Goal: Entertainment & Leisure: Consume media (video, audio)

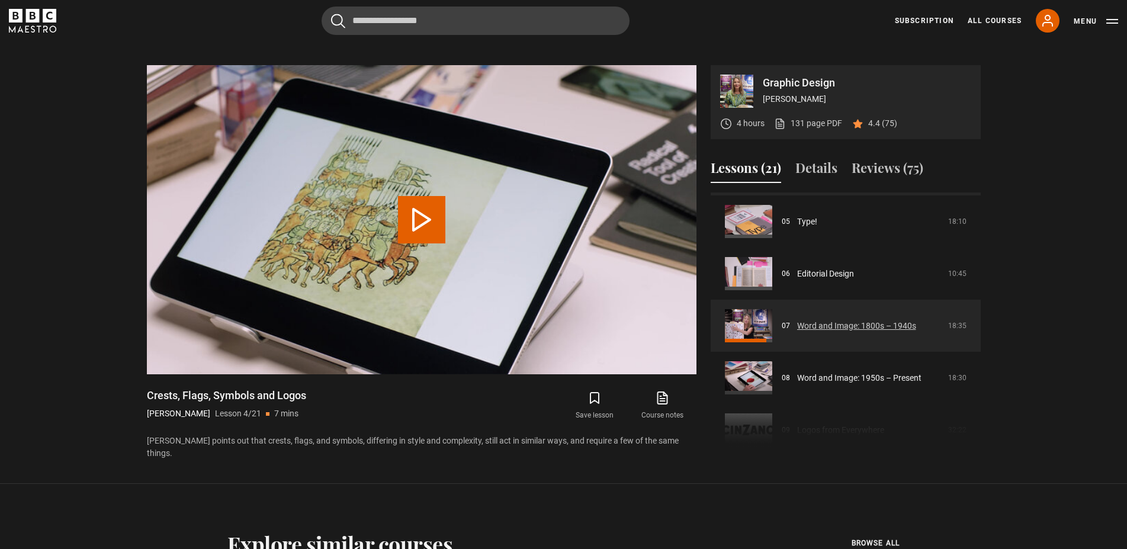
scroll to position [270, 0]
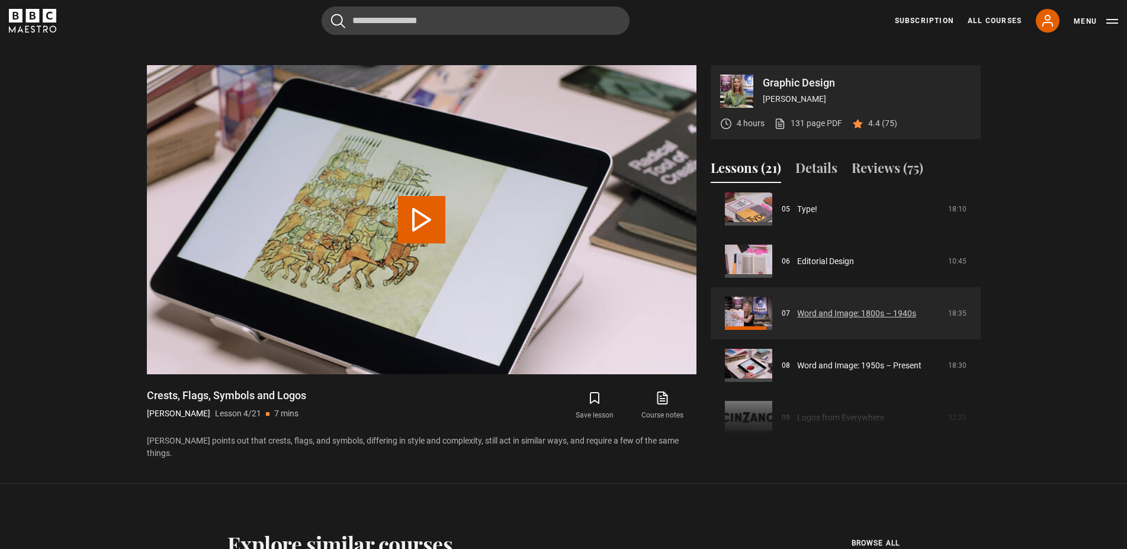
click at [826, 310] on link "Word and Image: 1800s – 1940s" at bounding box center [856, 313] width 119 height 12
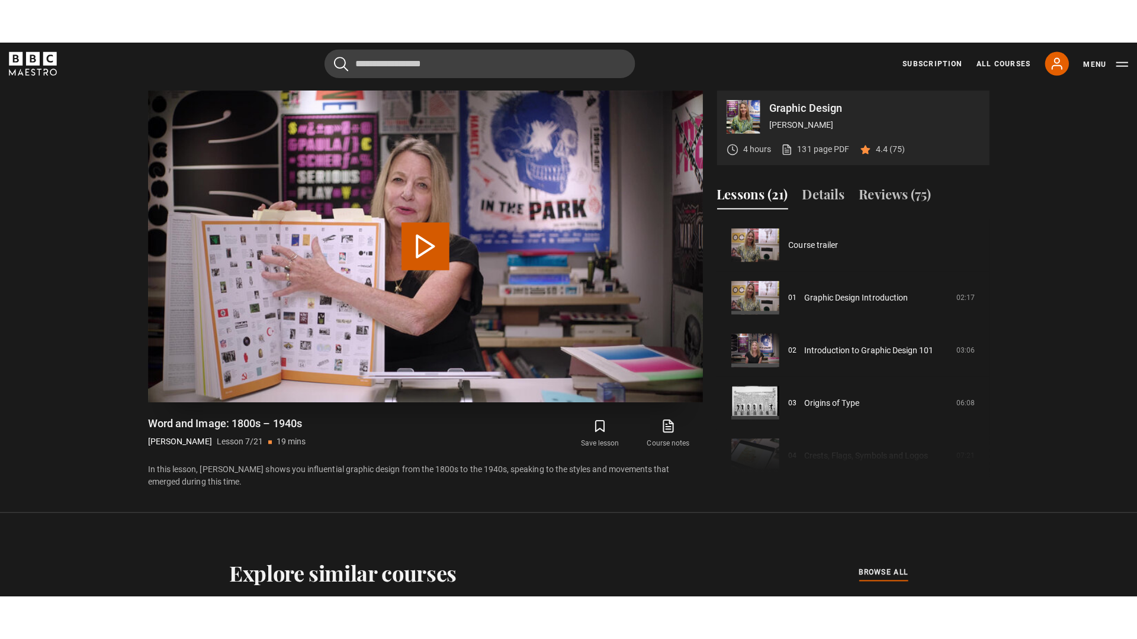
scroll to position [313, 0]
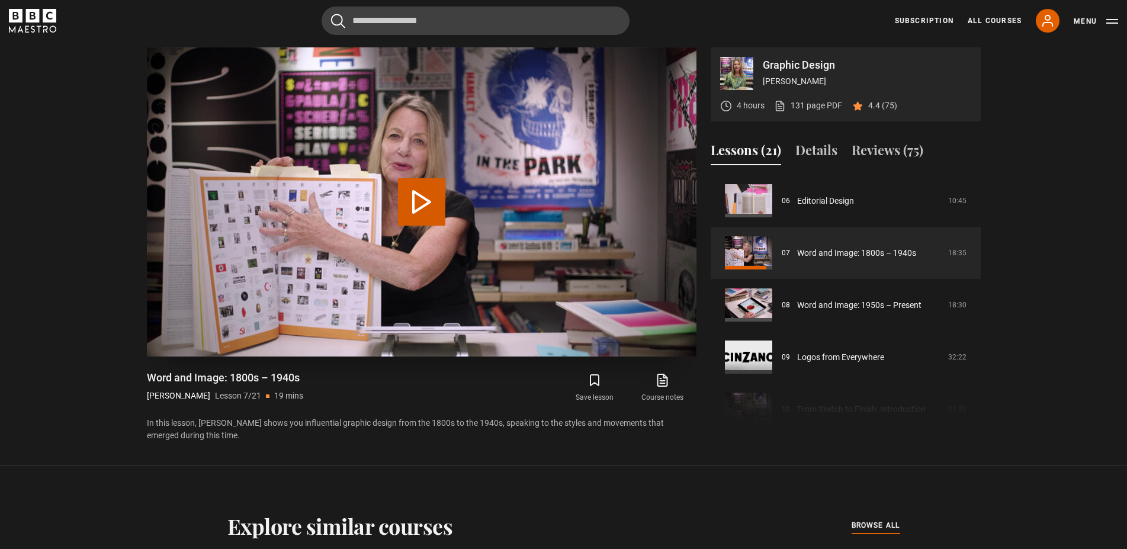
click at [418, 200] on button "Play Lesson Word and Image: 1800s – 1940s" at bounding box center [421, 201] width 47 height 47
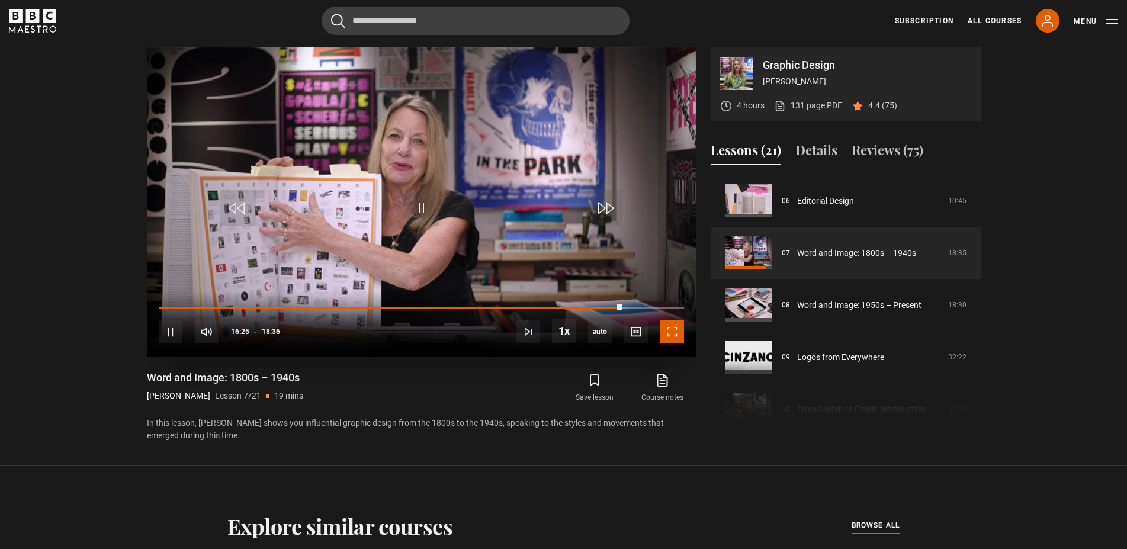
click at [668, 327] on span "Video Player" at bounding box center [672, 332] width 24 height 24
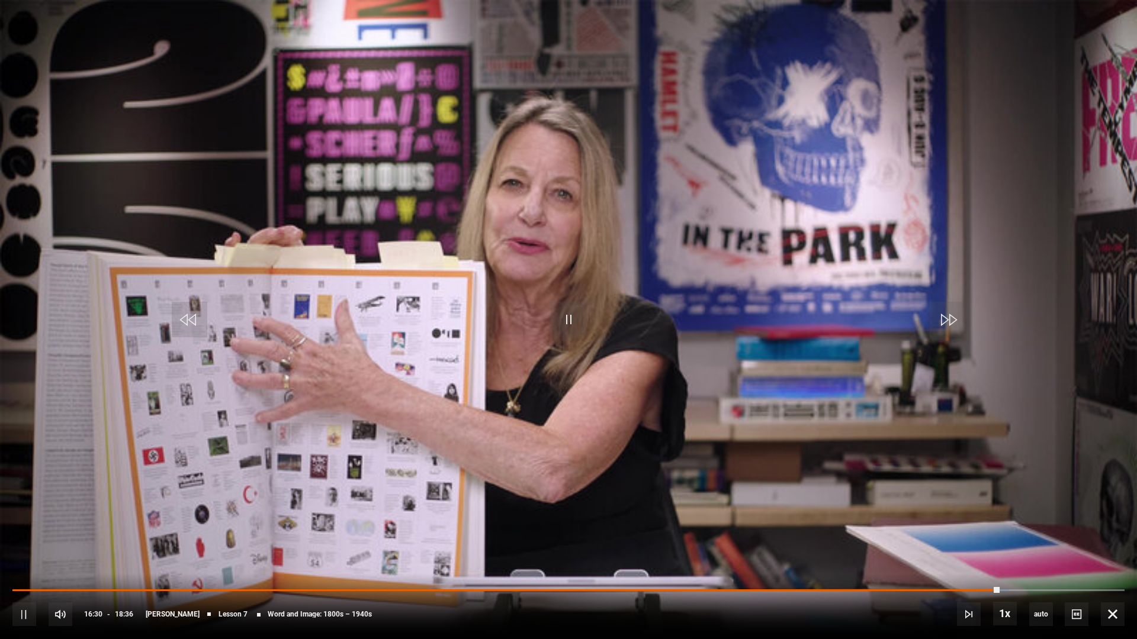
click at [5, 548] on div "10s Skip Back 10 seconds Pause 10s Skip Forward 10 seconds Loaded : 89.61% 02:2…" at bounding box center [568, 607] width 1137 height 66
click at [24, 548] on span "Video Player" at bounding box center [24, 615] width 24 height 24
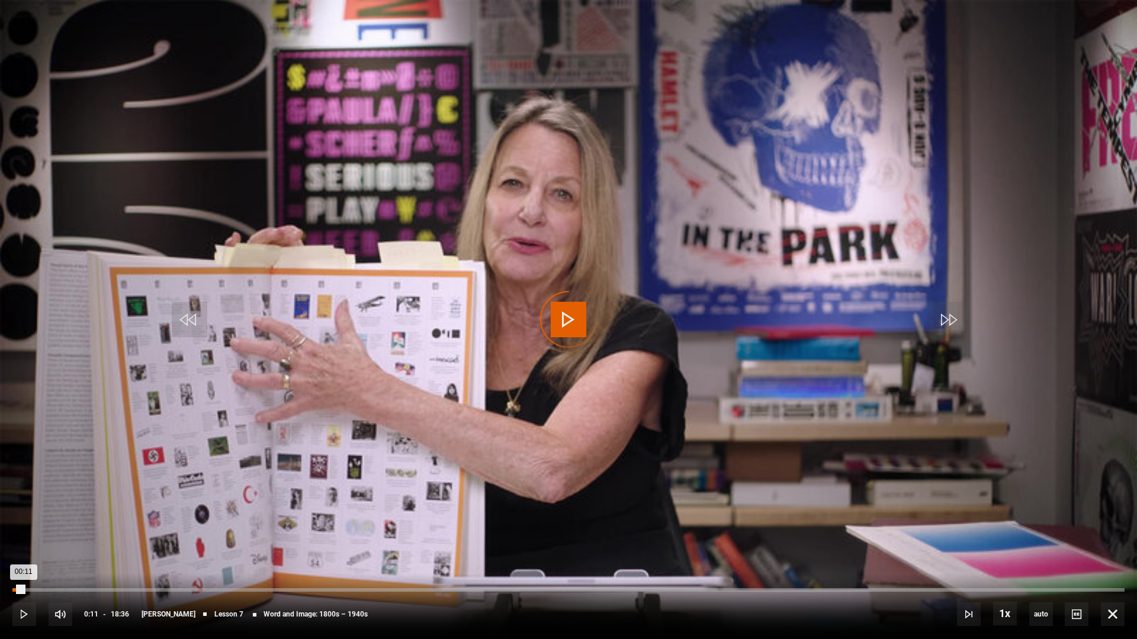
drag, startPoint x: 24, startPoint y: 590, endPoint x: -12, endPoint y: 589, distance: 36.1
click at [801, 409] on video "Video Player" at bounding box center [568, 319] width 1137 height 639
click at [216, 374] on video "Video Player" at bounding box center [568, 319] width 1137 height 639
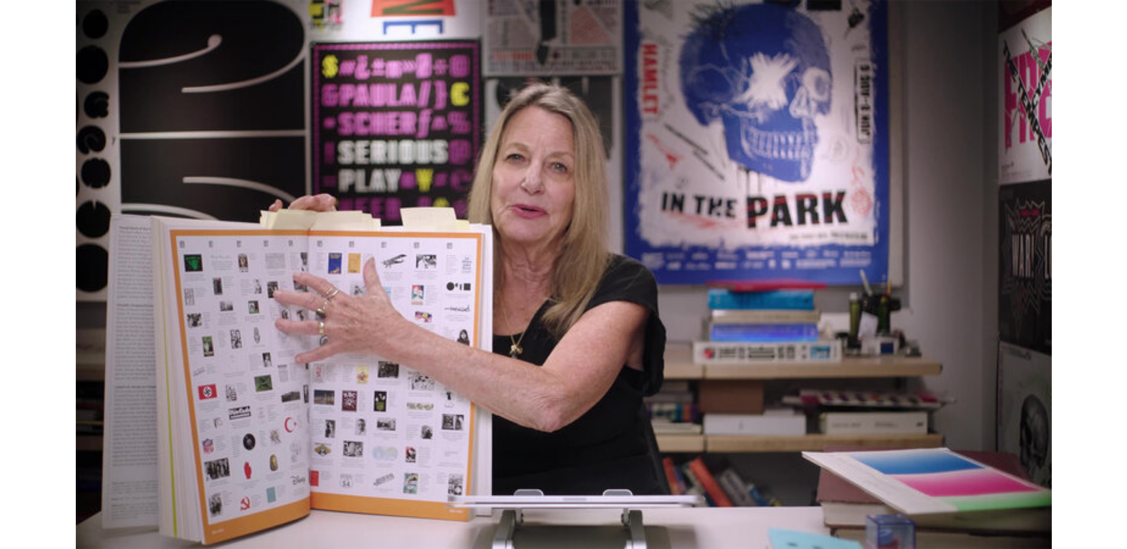
scroll to position [645, 0]
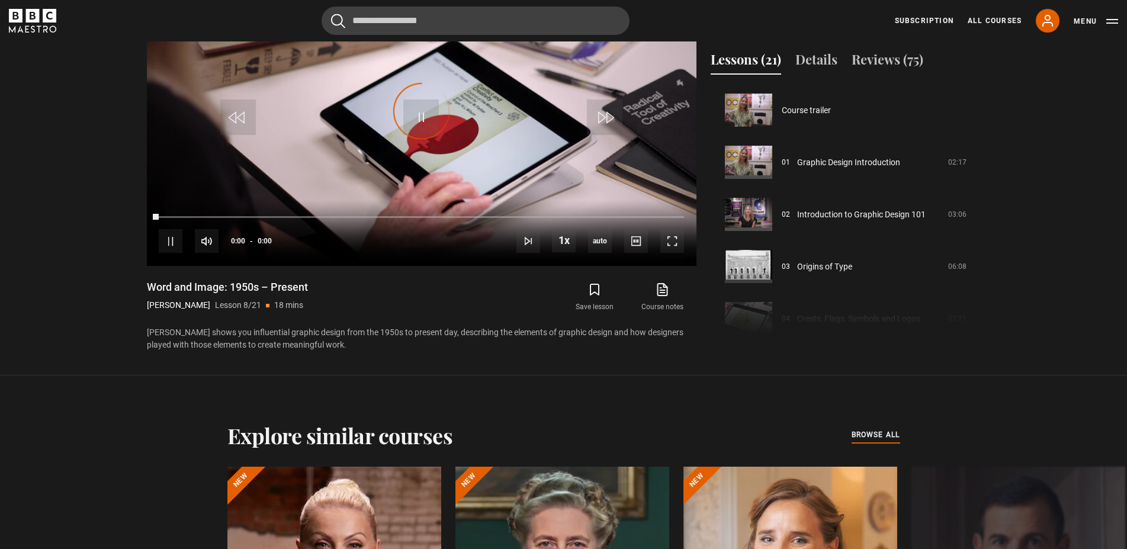
scroll to position [365, 0]
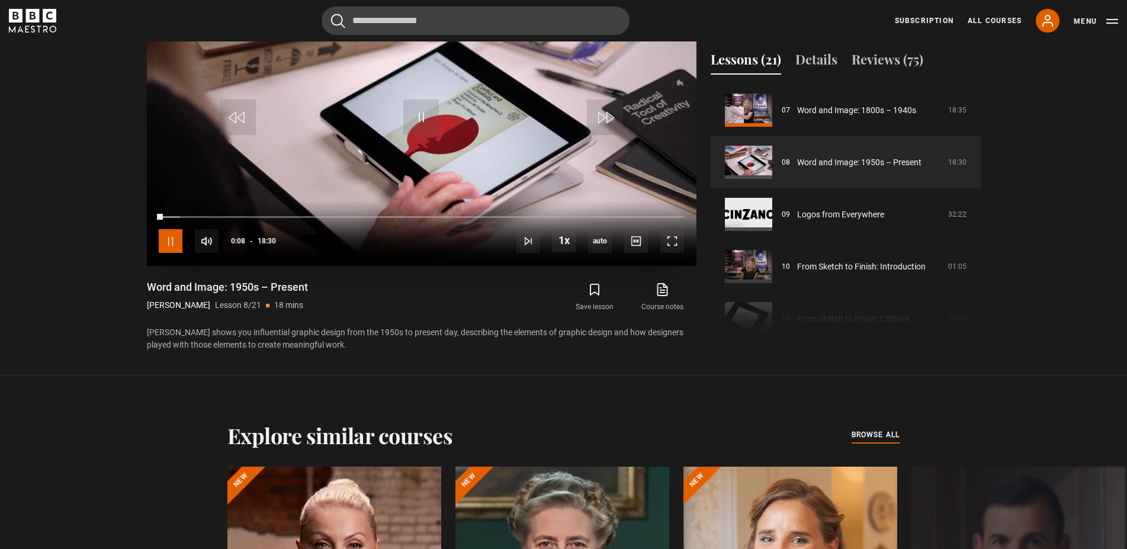
click at [177, 236] on span "Video Player" at bounding box center [171, 241] width 24 height 24
drag, startPoint x: 159, startPoint y: 216, endPoint x: 140, endPoint y: 217, distance: 19.5
click at [140, 217] on div "Graphic Design [PERSON_NAME] 4 hours 131 page PDF (opens in new tab) 4.4 (75) V…" at bounding box center [563, 154] width 853 height 394
click at [677, 243] on span "Video Player" at bounding box center [672, 241] width 24 height 24
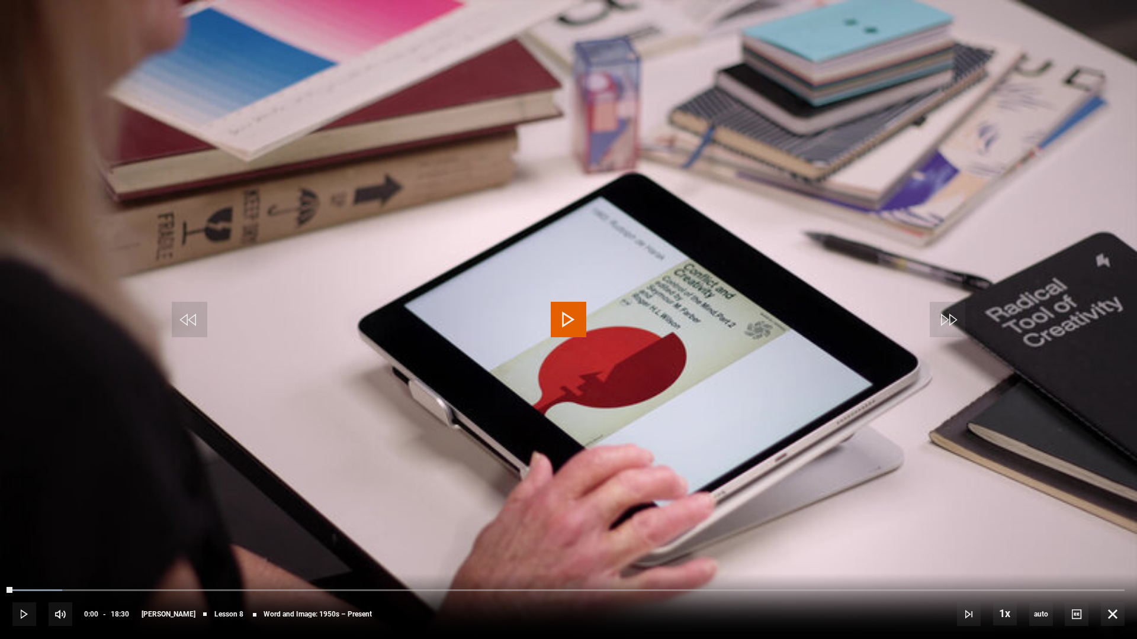
click at [875, 391] on video "Video Player" at bounding box center [568, 319] width 1137 height 639
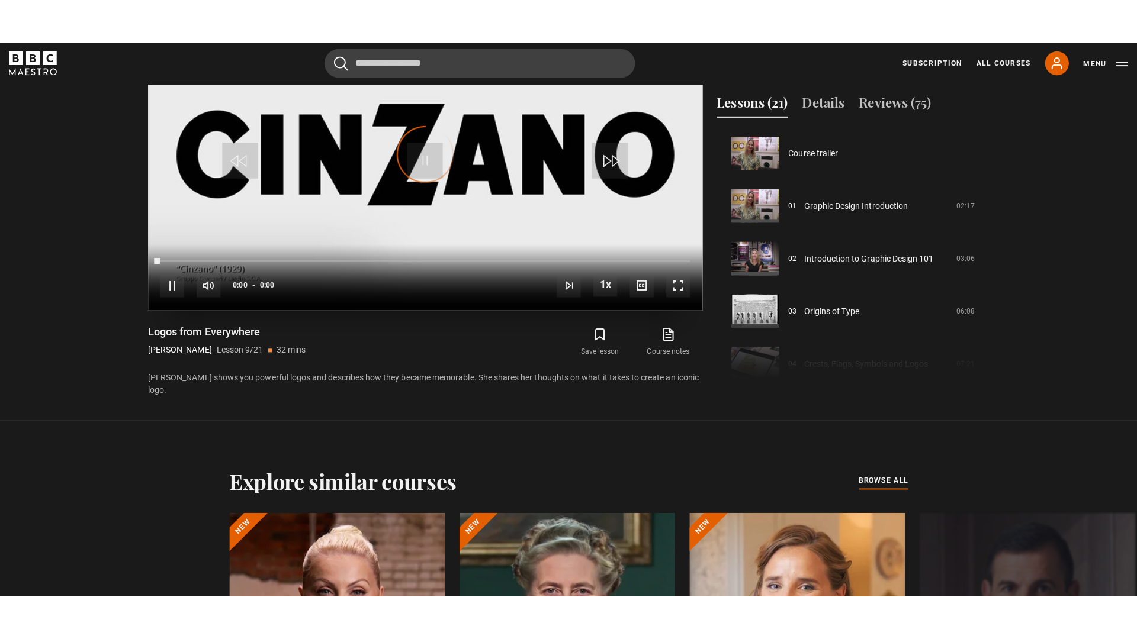
scroll to position [417, 0]
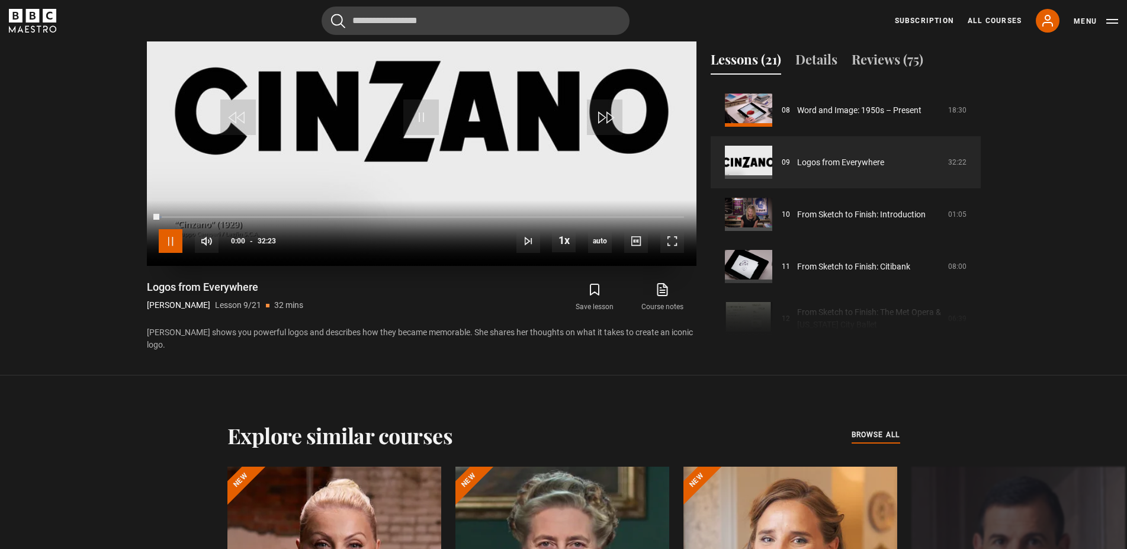
click at [178, 239] on span "Video Player" at bounding box center [171, 241] width 24 height 24
drag, startPoint x: 162, startPoint y: 214, endPoint x: 129, endPoint y: 214, distance: 32.6
click at [126, 214] on section "Graphic Design [PERSON_NAME] 4 hours 131 page PDF (opens in new tab) 4.4 (75) V…" at bounding box center [563, 142] width 1127 height 466
drag, startPoint x: 159, startPoint y: 216, endPoint x: 134, endPoint y: 216, distance: 25.5
click at [134, 216] on section "Graphic Design [PERSON_NAME] 4 hours 131 page PDF (opens in new tab) 4.4 (75) V…" at bounding box center [563, 142] width 1127 height 466
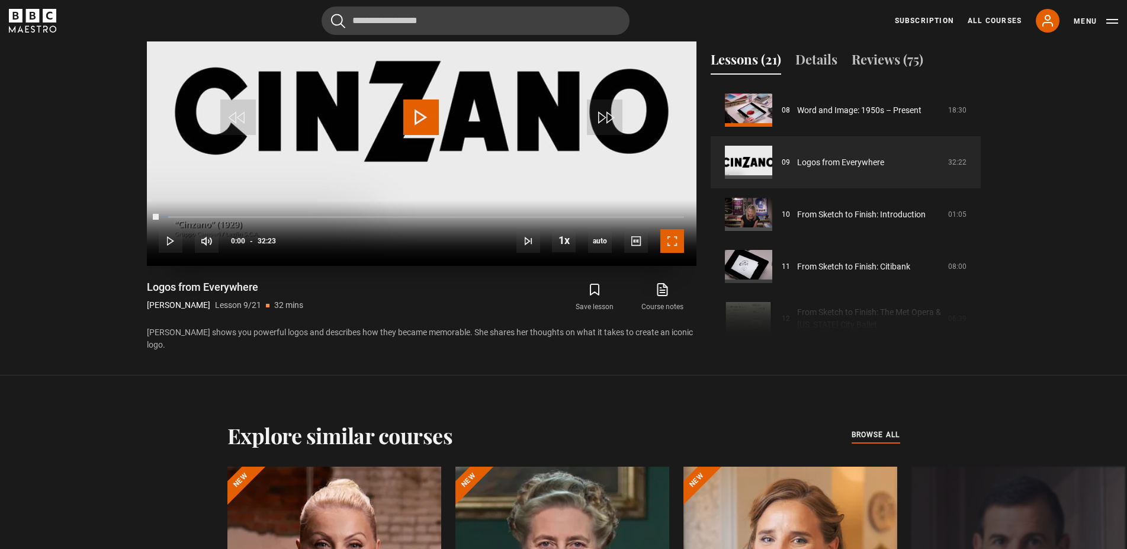
click at [676, 244] on span "Video Player" at bounding box center [672, 241] width 24 height 24
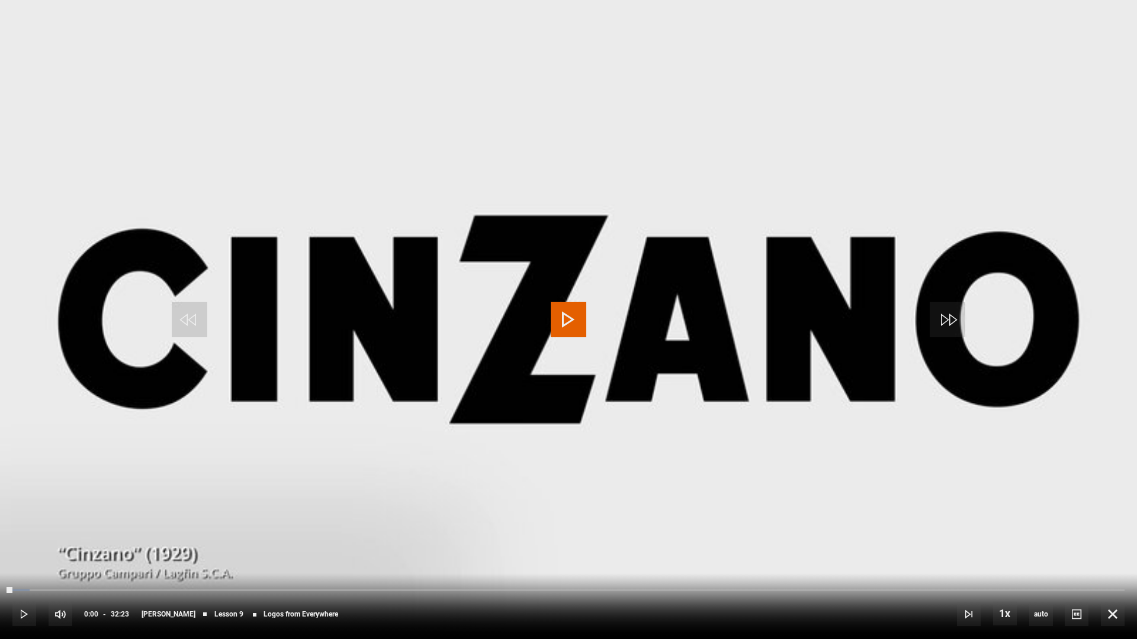
click at [728, 341] on video "Video Player" at bounding box center [568, 319] width 1137 height 639
